Goal: Task Accomplishment & Management: Manage account settings

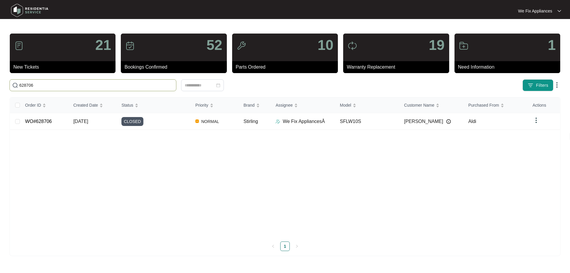
drag, startPoint x: 47, startPoint y: 84, endPoint x: 0, endPoint y: 75, distance: 48.0
click at [0, 75] on main "21 New Tickets 52 Bookings Confirmed 10 Parts Ordered 19 Warranty Replacement 1…" at bounding box center [285, 136] width 570 height 273
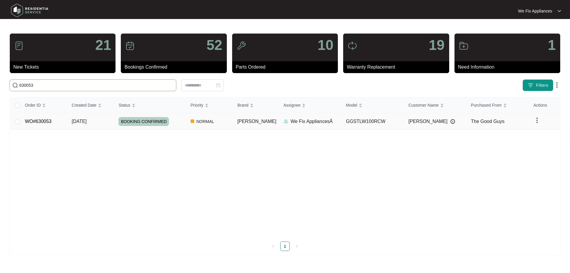
type input "630053"
click at [47, 122] on link "WO#630053" at bounding box center [38, 121] width 27 height 5
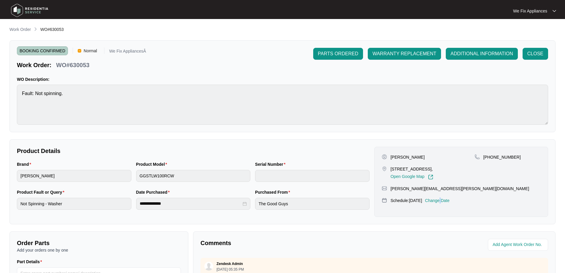
click at [449, 202] on p "Change Date" at bounding box center [437, 200] width 25 height 6
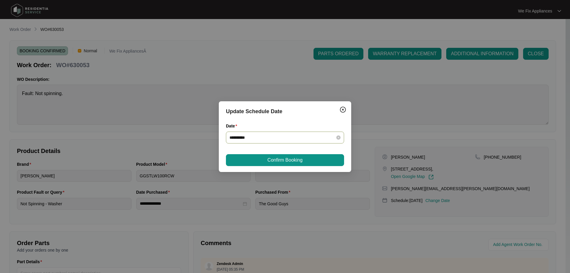
drag, startPoint x: 293, startPoint y: 135, endPoint x: 296, endPoint y: 138, distance: 3.8
click at [293, 140] on input "**********" at bounding box center [281, 137] width 104 height 7
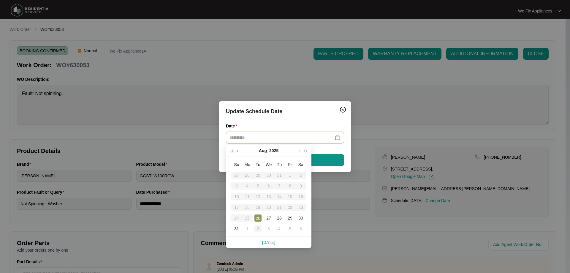
click at [257, 229] on div "2" at bounding box center [257, 228] width 7 height 7
type input "**********"
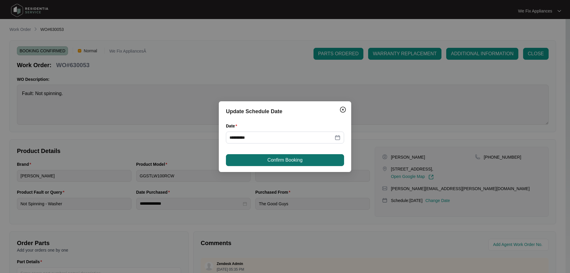
click at [273, 155] on button "Confirm Booking" at bounding box center [285, 160] width 118 height 12
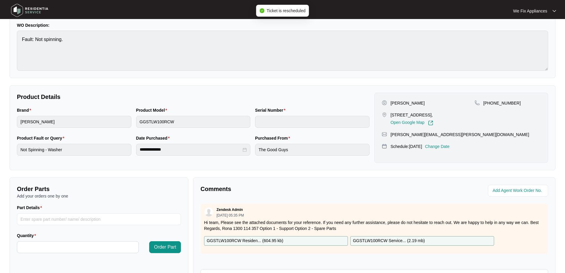
scroll to position [119, 0]
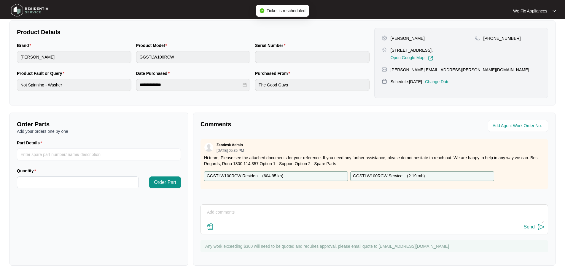
click at [252, 206] on div "Comments Zendesk Admin [DATE] 05:35 PM Hi team, Please see the attached documen…" at bounding box center [374, 188] width 363 height 153
click at [251, 212] on textarea at bounding box center [374, 214] width 341 height 15
type textarea "c"
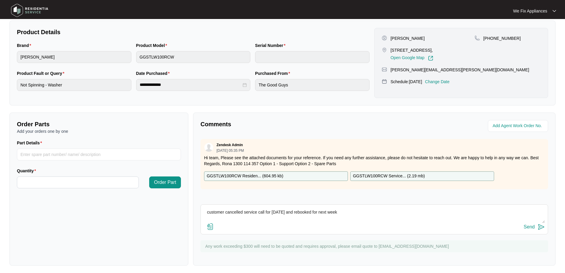
type textarea "customer cancelled service call for [DATE] and rebooked for next week"
click at [533, 225] on div "Send" at bounding box center [529, 226] width 11 height 5
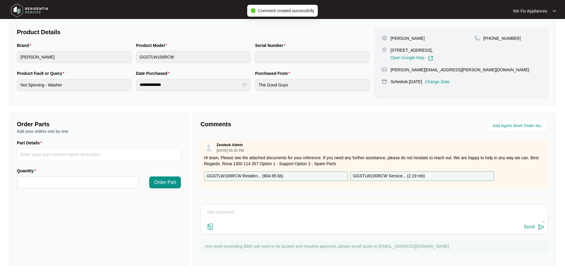
click at [35, 9] on img at bounding box center [30, 10] width 42 height 18
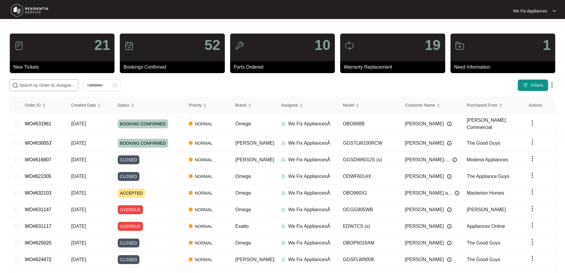
paste input "630590"
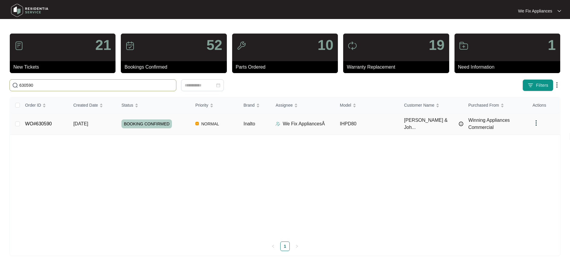
type input "630590"
click at [36, 123] on link "WO#630590" at bounding box center [38, 123] width 27 height 5
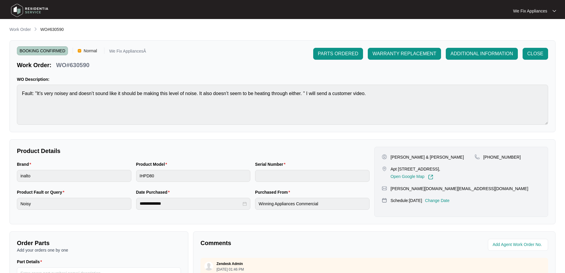
click at [455, 201] on div "[PERSON_NAME] & [PERSON_NAME] [STREET_ADDRESS], Open Google Map [PHONE_NUMBER] …" at bounding box center [461, 182] width 174 height 70
click at [450, 203] on p "Change Date" at bounding box center [437, 200] width 25 height 6
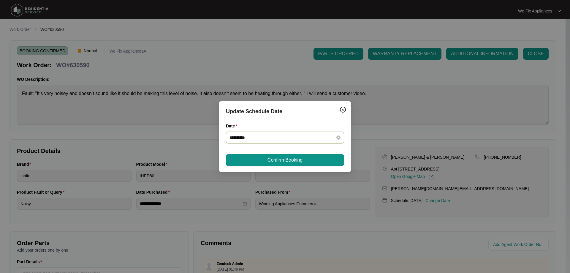
click at [294, 142] on div "**********" at bounding box center [285, 137] width 118 height 12
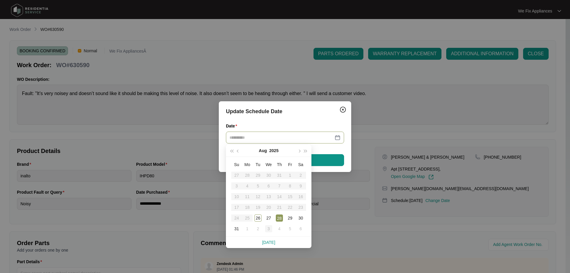
click at [267, 228] on div "3" at bounding box center [268, 228] width 7 height 7
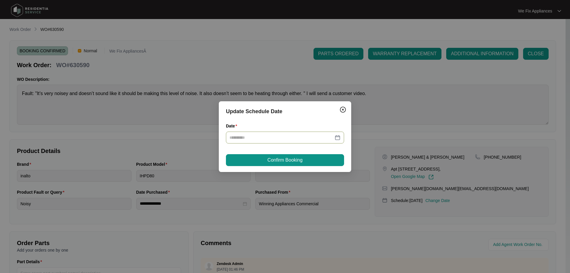
type input "**********"
click at [275, 158] on span "Confirm Booking" at bounding box center [284, 159] width 35 height 7
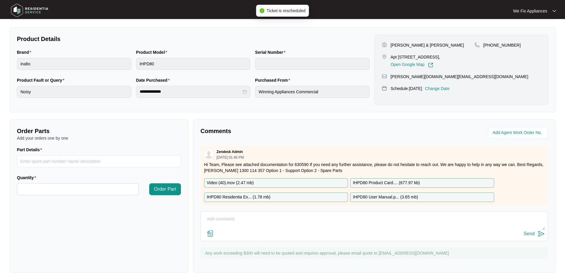
scroll to position [121, 0]
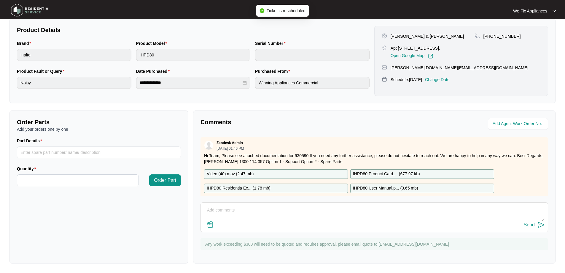
click at [226, 210] on textarea at bounding box center [374, 212] width 341 height 15
type textarea "Hi team, just fyi - customer rebooked for next week day off thank you."
click at [534, 226] on div "Send" at bounding box center [529, 224] width 11 height 5
click at [38, 7] on img at bounding box center [30, 10] width 42 height 18
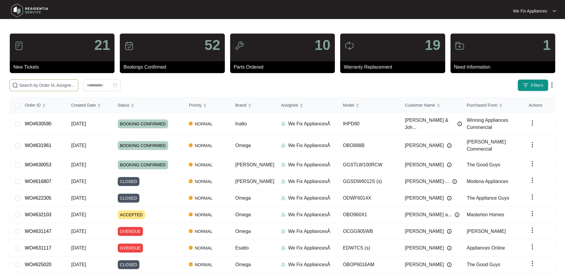
paste input "632132"
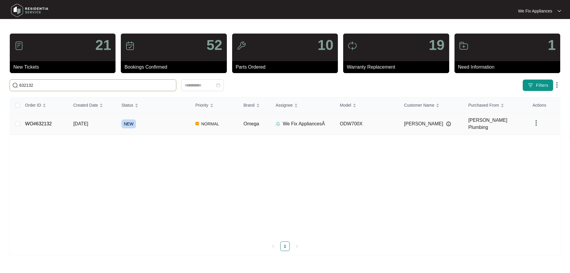
type input "632132"
click at [40, 121] on link "WO#632132" at bounding box center [38, 123] width 27 height 5
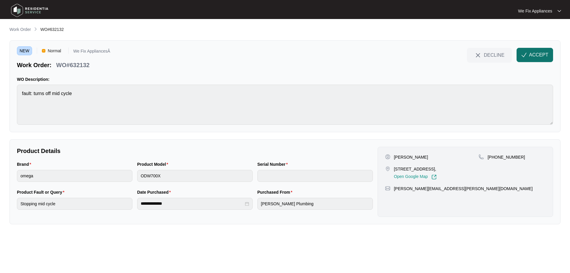
click at [529, 53] on span "ACCEPT" at bounding box center [538, 54] width 19 height 7
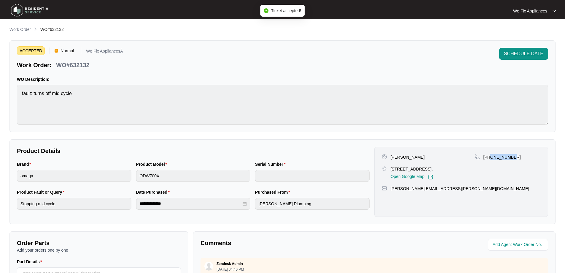
drag, startPoint x: 511, startPoint y: 157, endPoint x: 491, endPoint y: 161, distance: 20.7
click at [491, 161] on div "[PHONE_NUMBER]" at bounding box center [508, 167] width 66 height 26
copy p "457318738"
drag, startPoint x: 426, startPoint y: 169, endPoint x: 389, endPoint y: 170, distance: 37.4
click at [389, 170] on div "[STREET_ADDRESS], Open Google Map" at bounding box center [428, 173] width 93 height 14
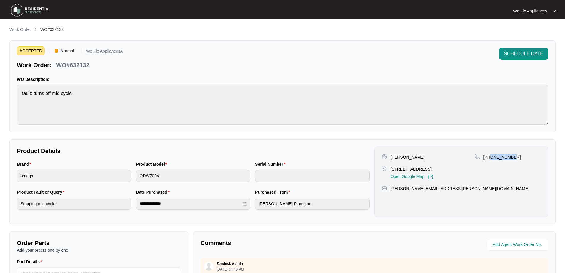
copy p "[STREET_ADDRESS]"
drag, startPoint x: 418, startPoint y: 155, endPoint x: 401, endPoint y: 159, distance: 18.0
click at [401, 159] on div "[PERSON_NAME]" at bounding box center [428, 157] width 93 height 6
copy p "[PERSON_NAME]"
click at [395, 162] on div "[PERSON_NAME] [STREET_ADDRESS], Open Google Map" at bounding box center [428, 167] width 93 height 26
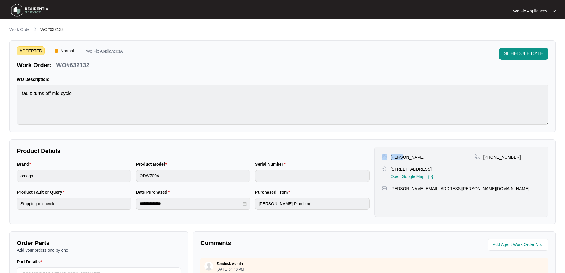
drag, startPoint x: 400, startPoint y: 157, endPoint x: 388, endPoint y: 158, distance: 12.5
click at [388, 158] on div "[PERSON_NAME]" at bounding box center [428, 157] width 93 height 6
copy div "[PERSON_NAME]"
click at [117, 178] on div "Brand omega Product Model ODW700X Serial Number" at bounding box center [194, 175] width 358 height 28
click at [0, 98] on main "**********" at bounding box center [282, 196] width 565 height 393
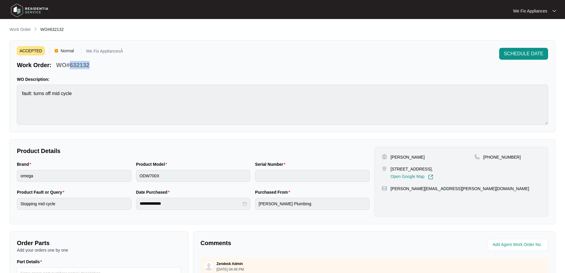
drag, startPoint x: 92, startPoint y: 67, endPoint x: 72, endPoint y: 63, distance: 20.8
click at [69, 63] on div "Work Order: WO#632132" at bounding box center [70, 64] width 106 height 10
copy p "632132"
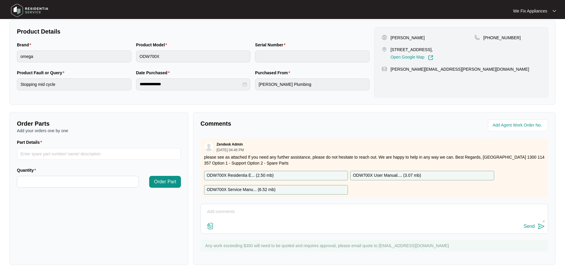
scroll to position [121, 0]
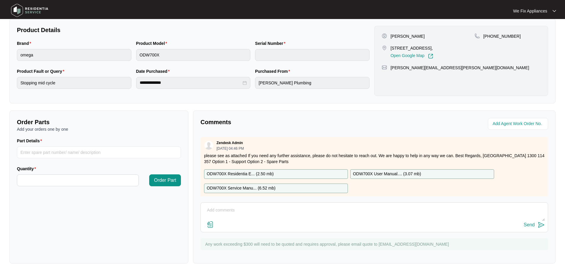
click at [41, 9] on img at bounding box center [30, 10] width 42 height 18
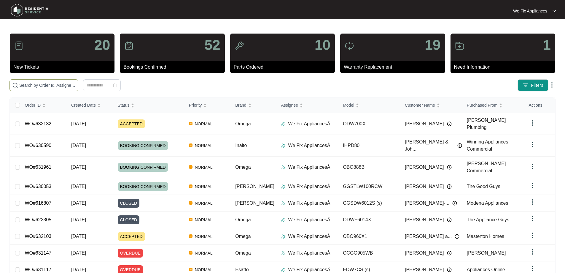
paste input "632107"
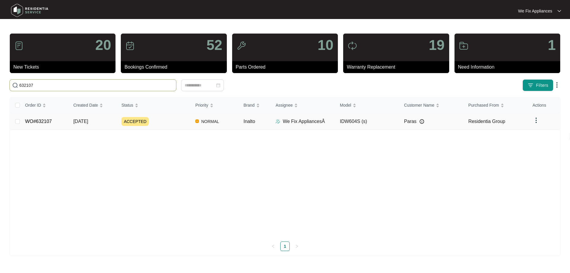
type input "632107"
click at [41, 122] on link "WO#632107" at bounding box center [38, 121] width 27 height 5
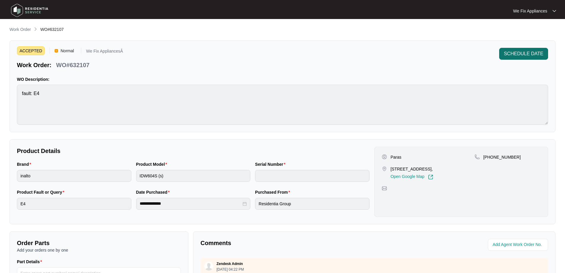
click at [521, 53] on span "SCHEDULE DATE" at bounding box center [523, 53] width 39 height 7
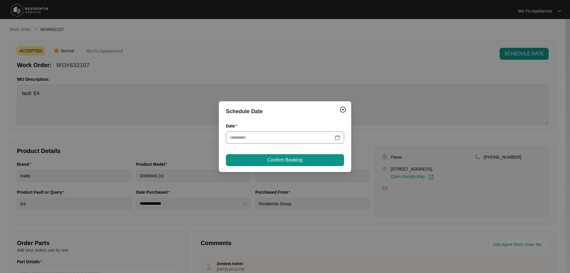
click at [298, 139] on input "Date" at bounding box center [281, 137] width 104 height 7
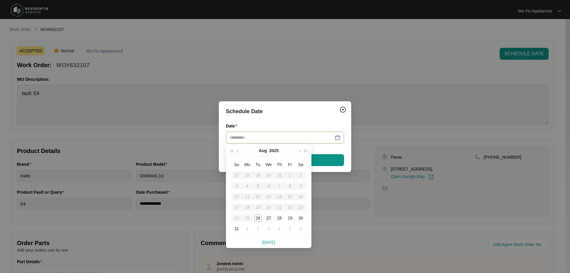
click at [271, 215] on div "27" at bounding box center [268, 217] width 7 height 7
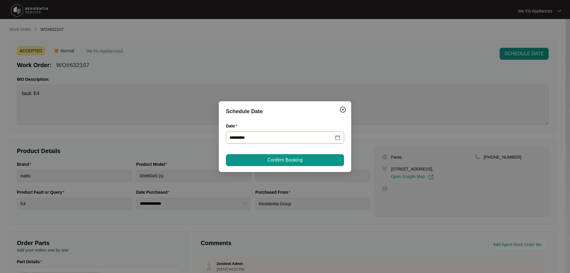
type input "**********"
click at [295, 159] on span "Confirm Booking" at bounding box center [284, 159] width 35 height 7
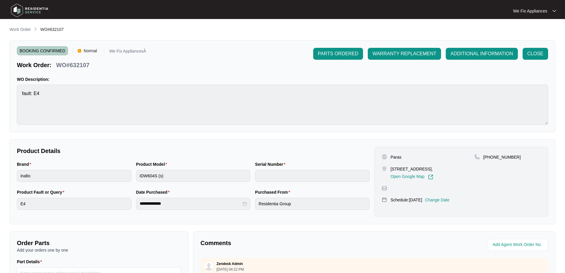
click at [37, 12] on img at bounding box center [30, 10] width 42 height 18
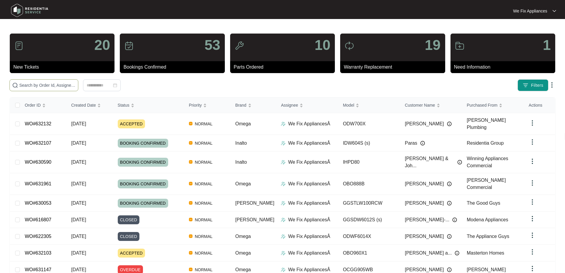
paste input "631836"
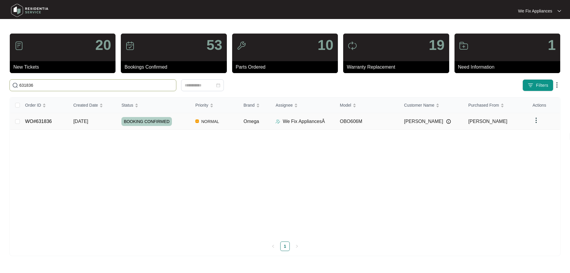
type input "631836"
click at [35, 123] on link "WO#631836" at bounding box center [38, 121] width 27 height 5
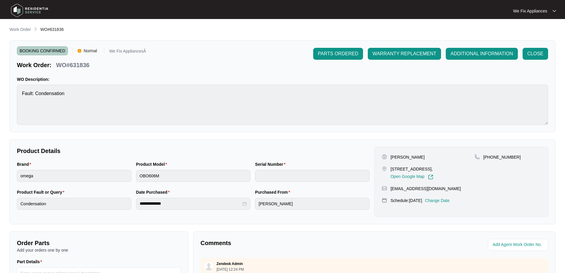
click at [440, 198] on p "Change Date" at bounding box center [437, 200] width 25 height 6
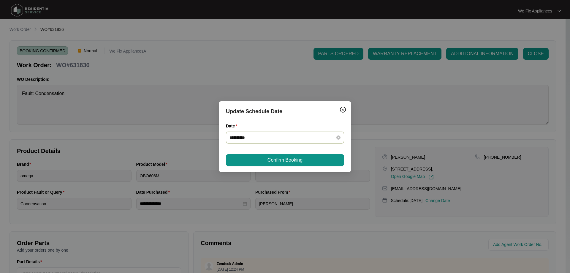
click at [268, 134] on input "**********" at bounding box center [281, 137] width 104 height 7
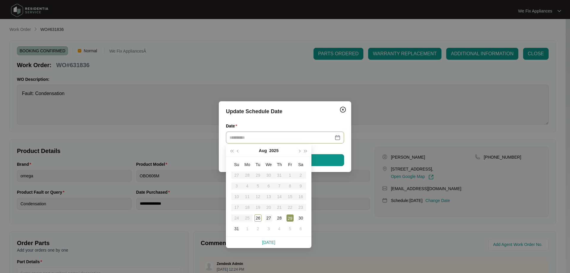
click at [269, 217] on div "27" at bounding box center [268, 217] width 7 height 7
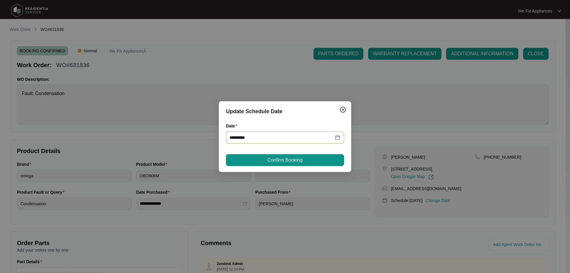
type input "**********"
click at [306, 157] on button "Confirm Booking" at bounding box center [285, 160] width 118 height 12
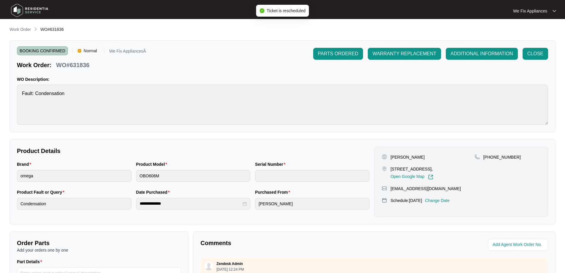
click at [31, 10] on img at bounding box center [30, 10] width 42 height 18
